Goal: Task Accomplishment & Management: Manage account settings

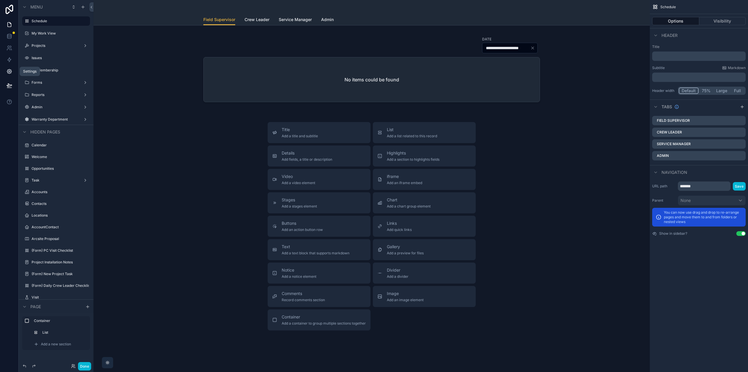
click at [9, 73] on icon at bounding box center [9, 71] width 4 height 4
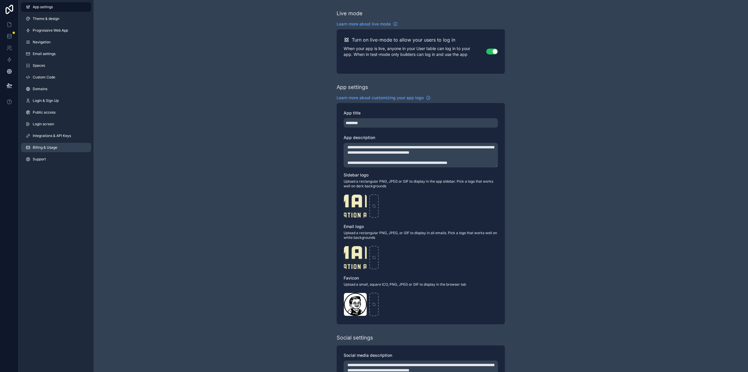
click at [61, 148] on link "Billing & Usage" at bounding box center [56, 147] width 70 height 9
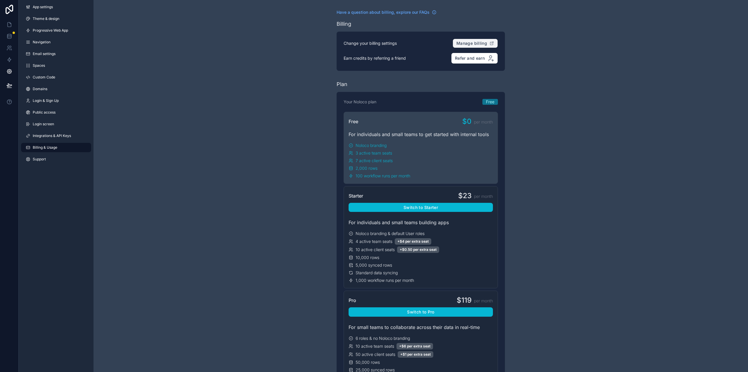
click at [474, 41] on span "Manage billing" at bounding box center [472, 43] width 31 height 5
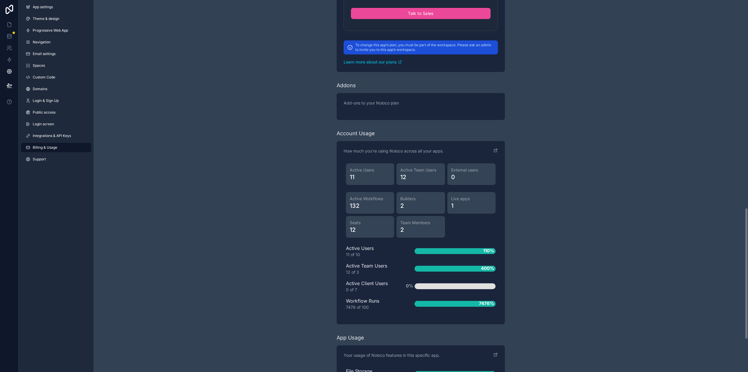
scroll to position [680, 0]
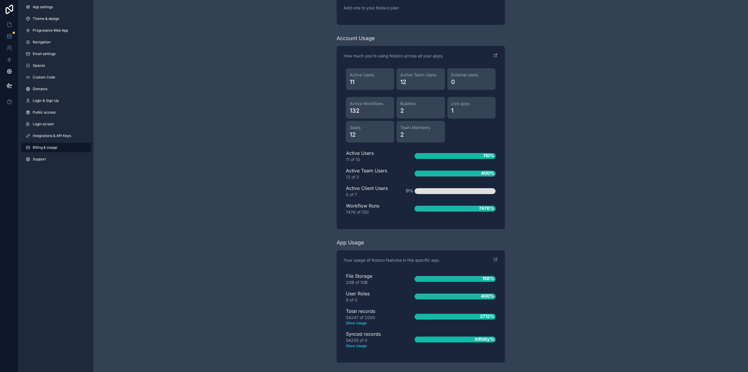
scroll to position [81, 0]
